Goal: Navigation & Orientation: Find specific page/section

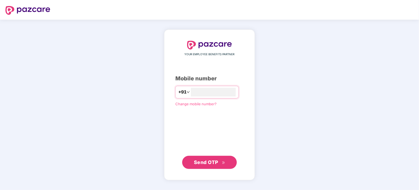
type input "**********"
click at [207, 165] on span "Send OTP" at bounding box center [209, 162] width 31 height 8
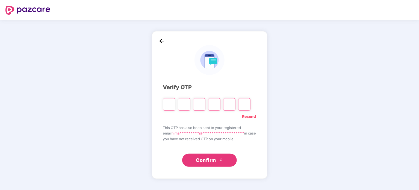
type input "*"
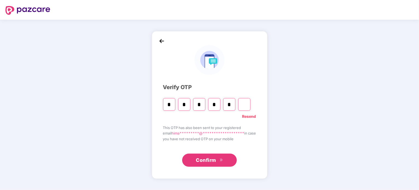
type input "*"
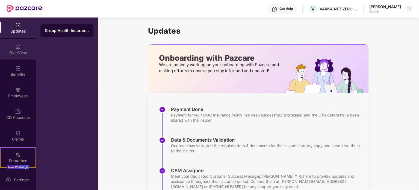
click at [18, 55] on div "OverView" at bounding box center [18, 52] width 36 height 5
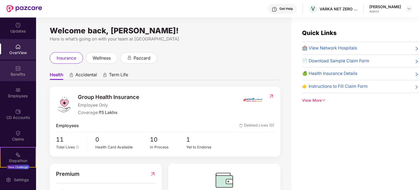
click at [21, 75] on div "Benefits" at bounding box center [18, 73] width 36 height 5
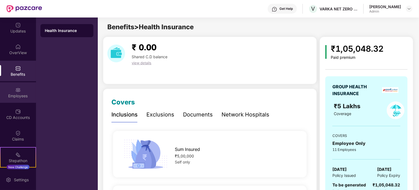
click at [16, 92] on div "Employees" at bounding box center [18, 92] width 36 height 20
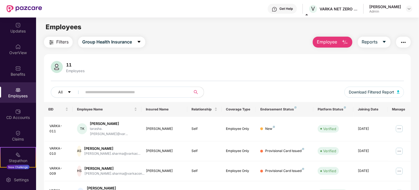
click at [254, 46] on div "Filters Group Health Insurance Employee Reports" at bounding box center [227, 42] width 366 height 11
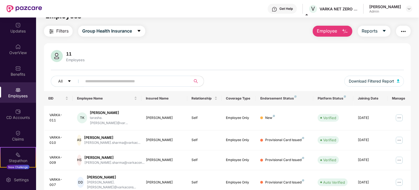
click at [277, 55] on div "11 Employees" at bounding box center [227, 56] width 353 height 13
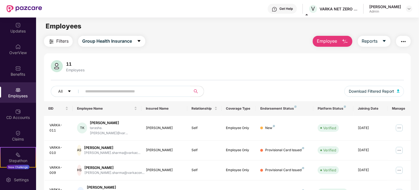
scroll to position [0, 0]
